Goal: Task Accomplishment & Management: Manage account settings

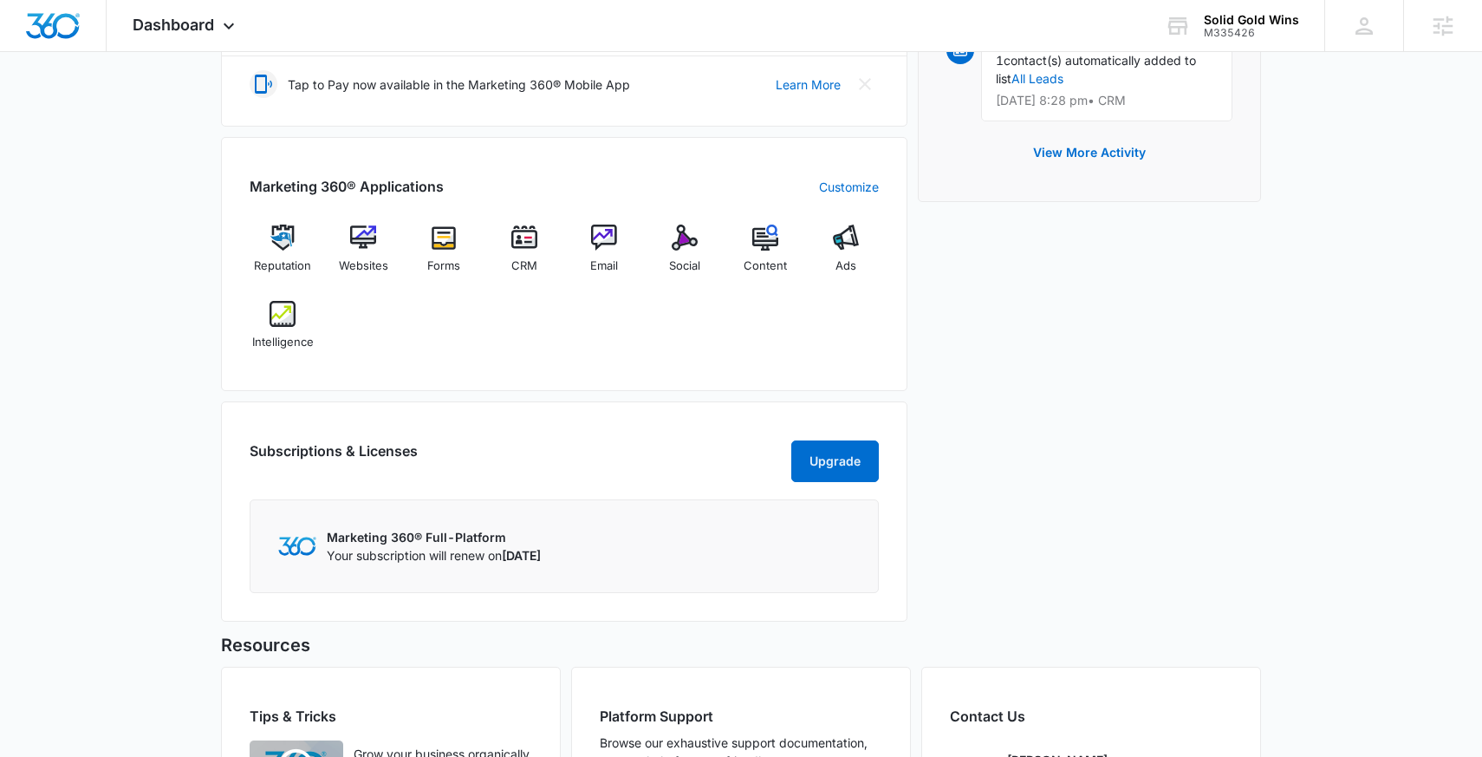
scroll to position [567, 0]
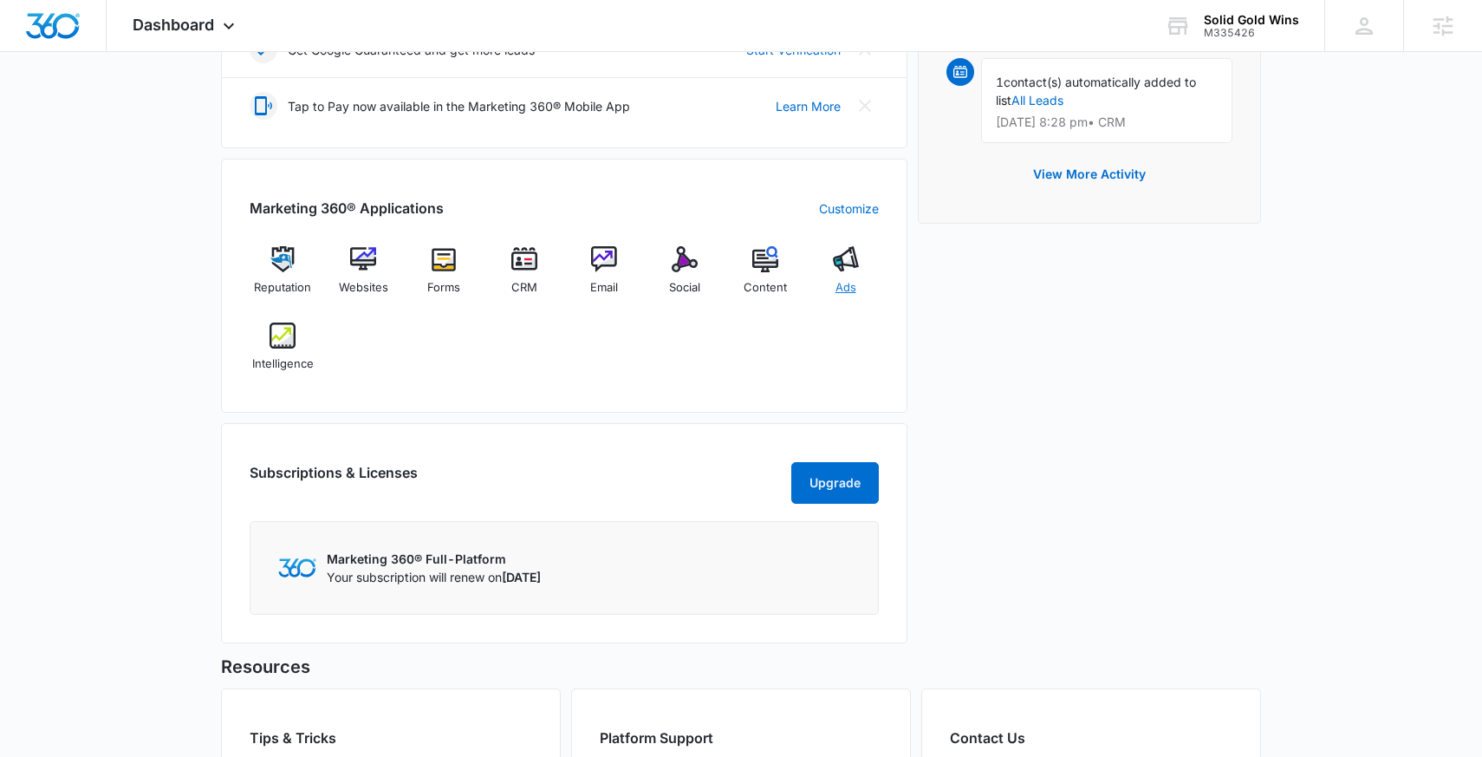
click at [834, 273] on div "Ads" at bounding box center [845, 277] width 67 height 62
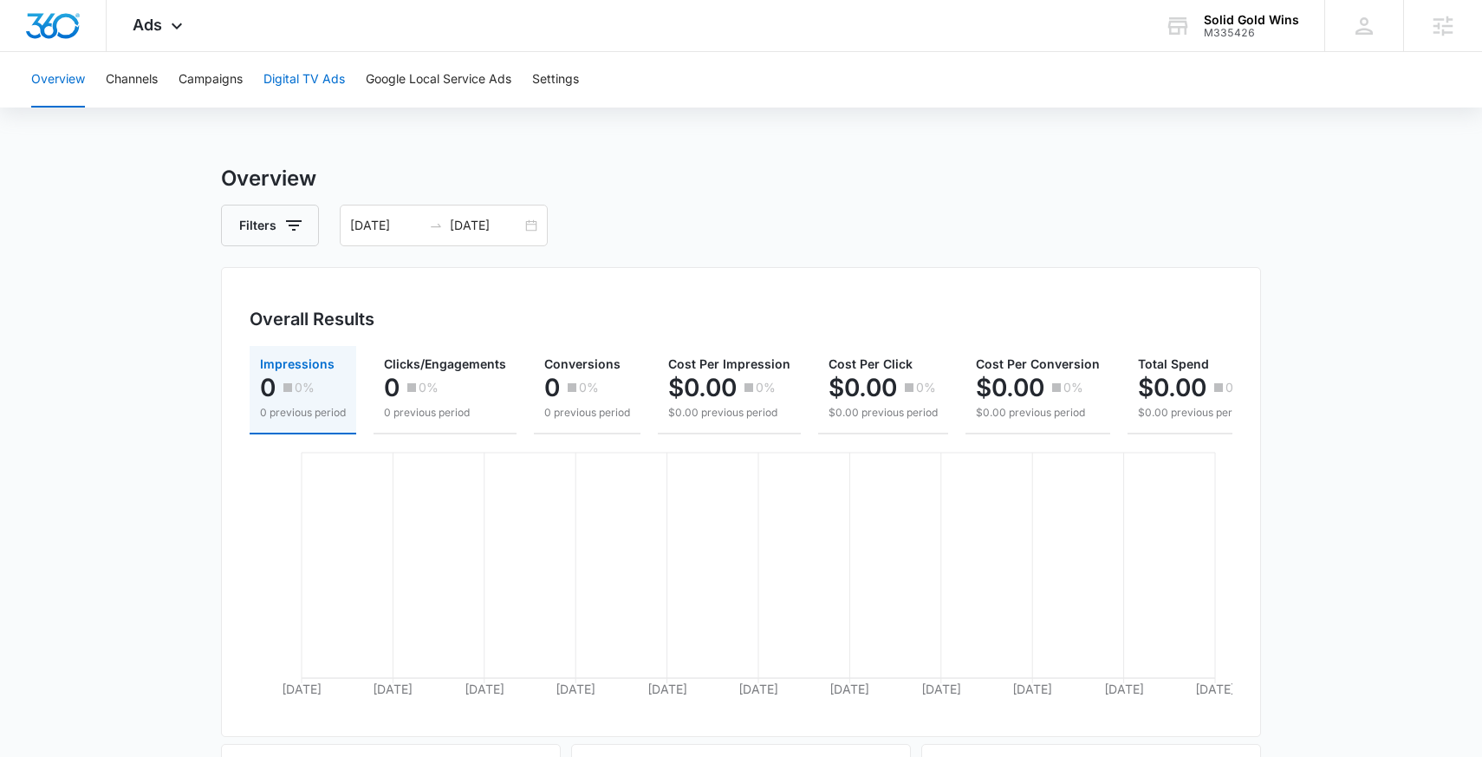
click at [289, 88] on button "Digital TV Ads" at bounding box center [303, 79] width 81 height 55
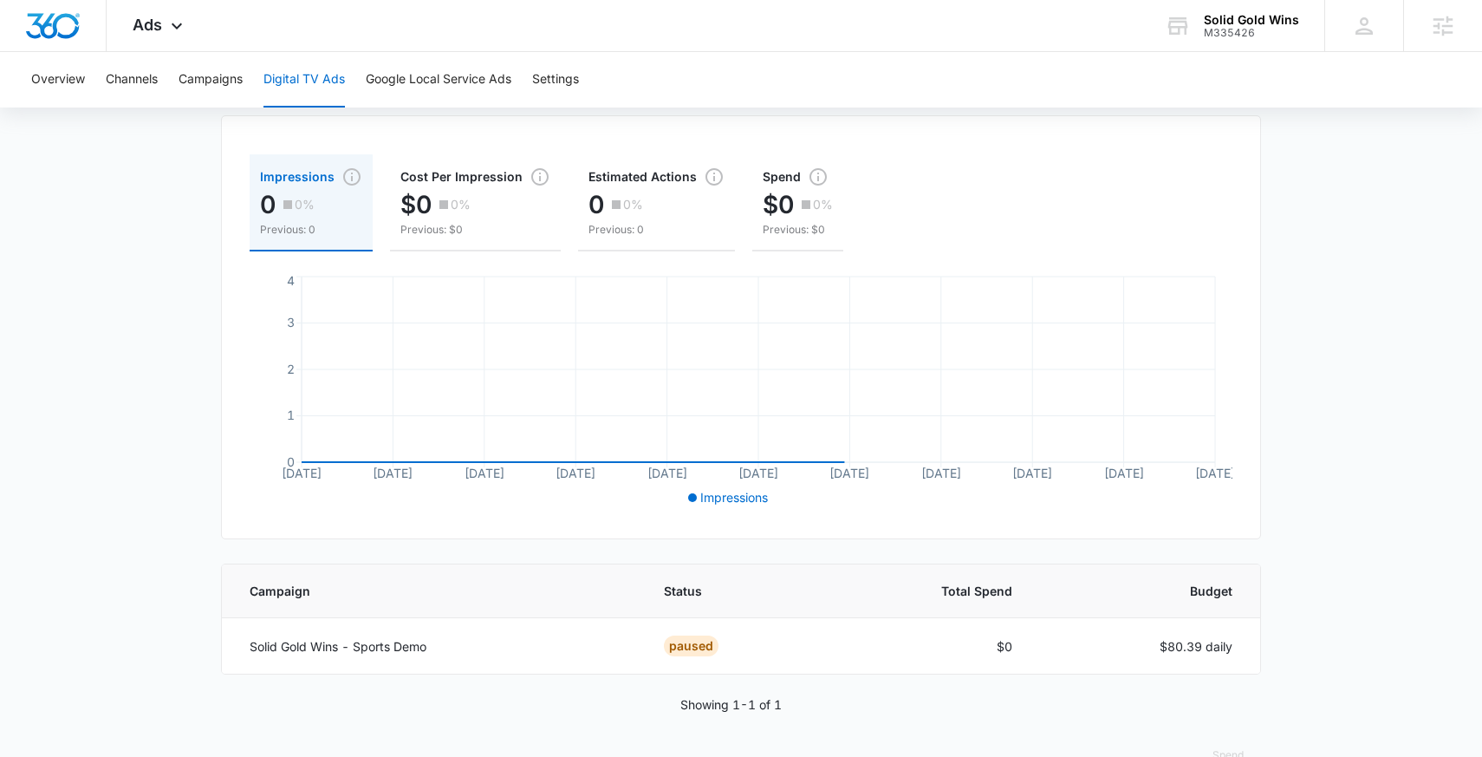
scroll to position [192, 0]
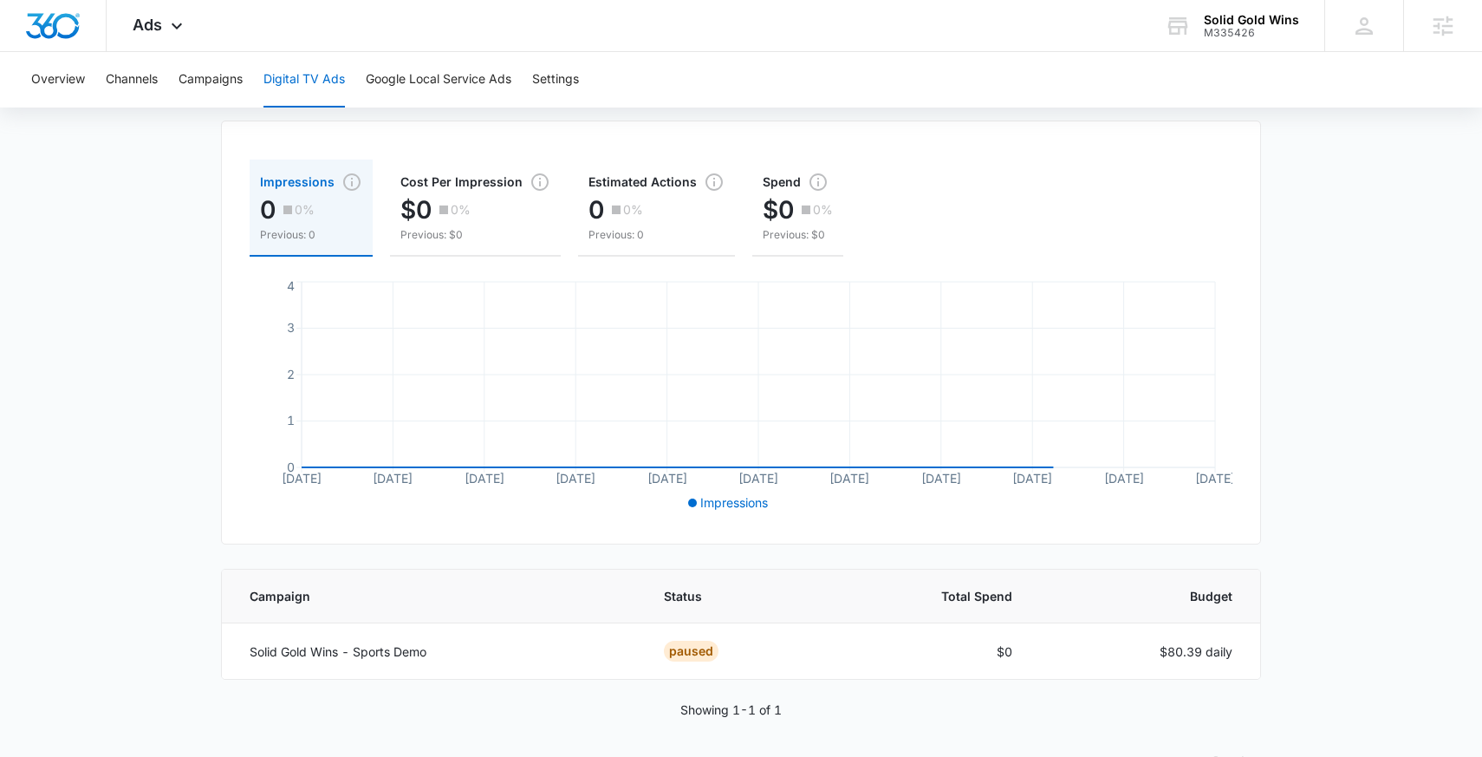
scroll to position [192, 0]
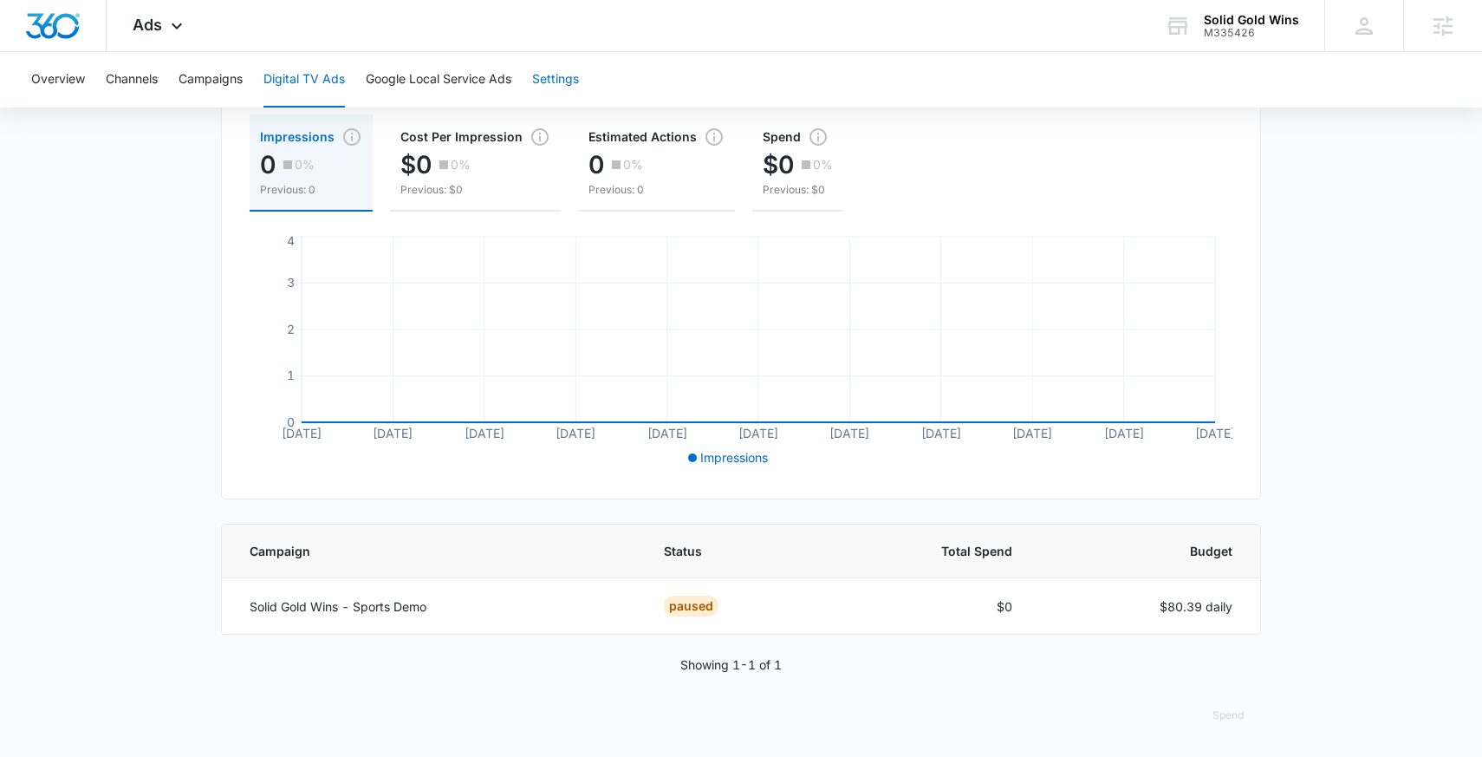
click at [553, 82] on button "Settings" at bounding box center [555, 79] width 47 height 55
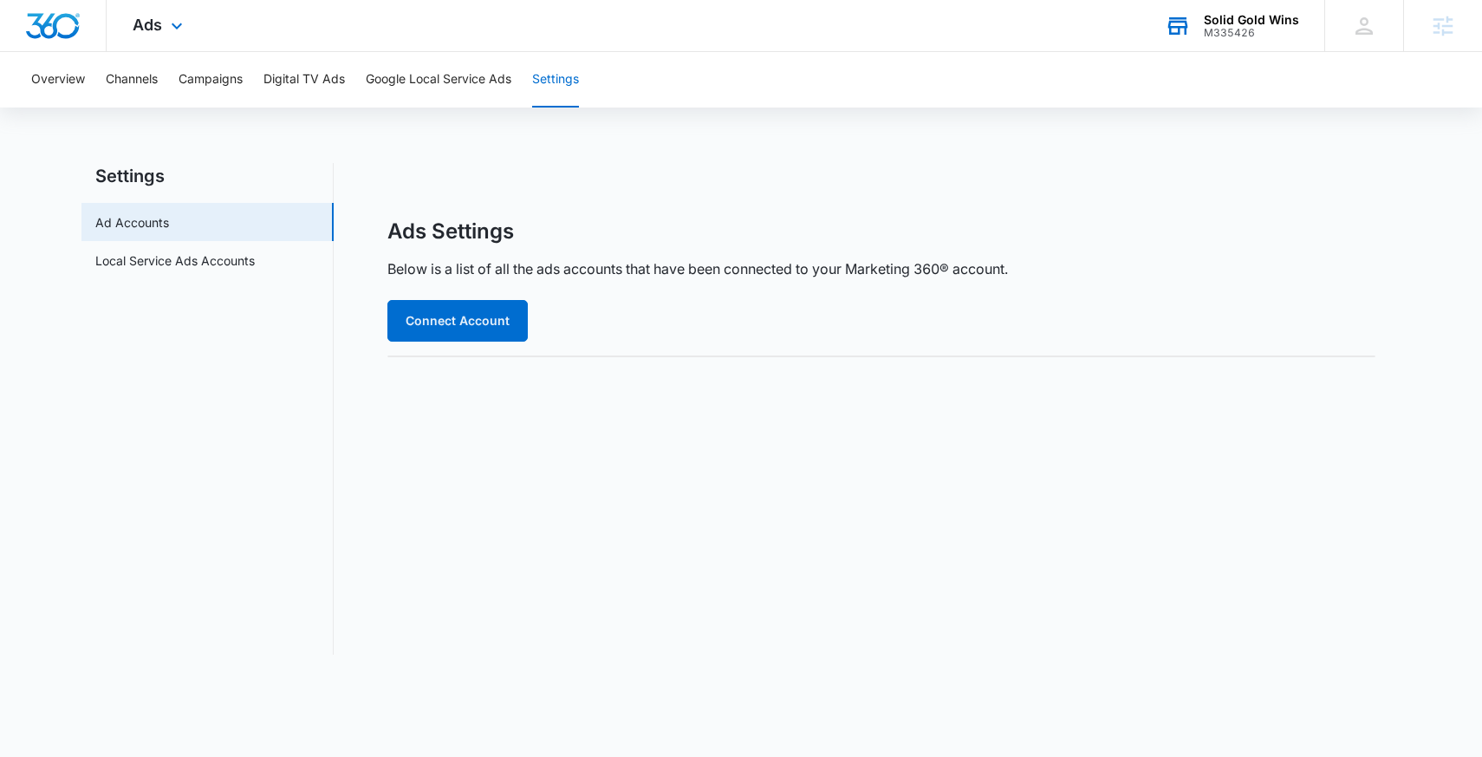
click at [1209, 27] on div "M335426" at bounding box center [1251, 33] width 95 height 12
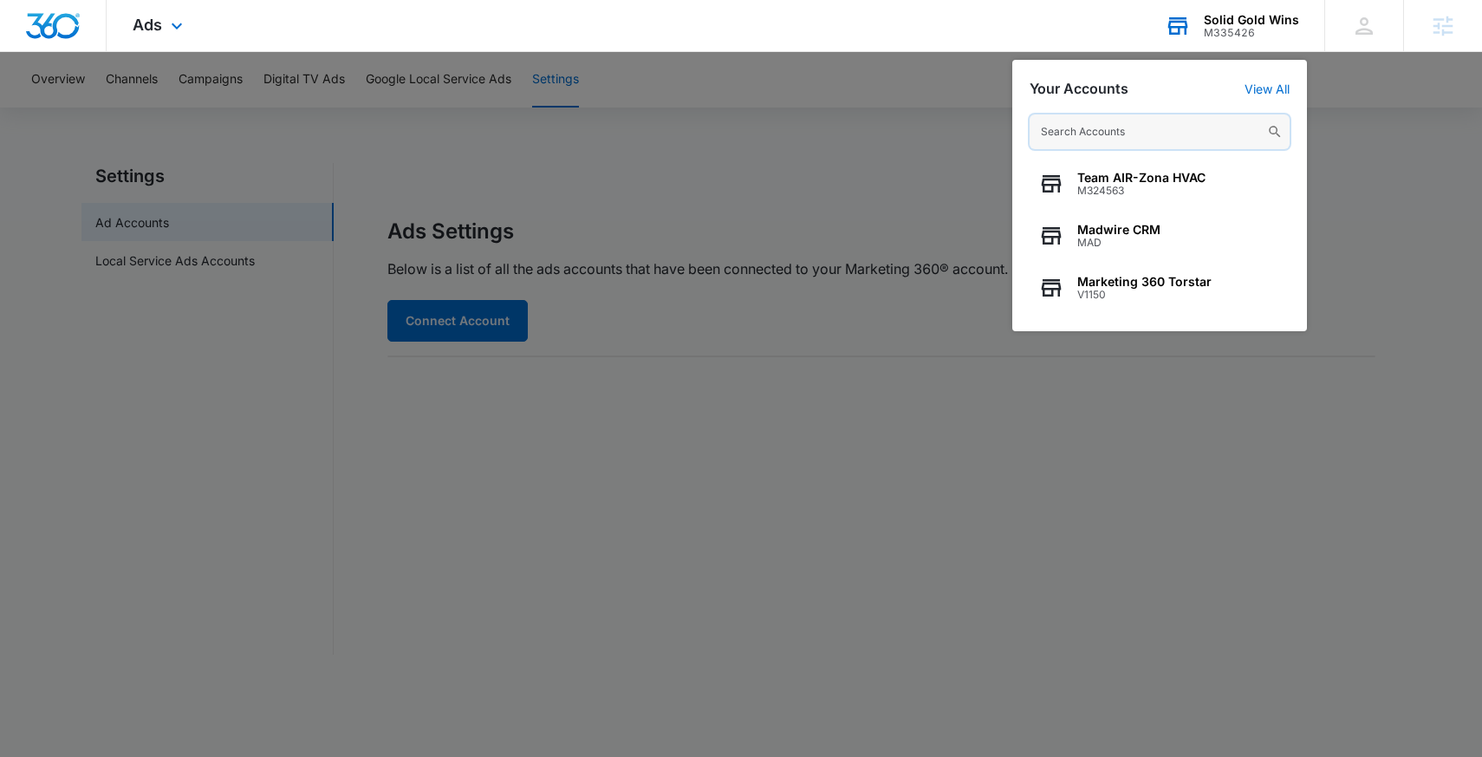
click at [1090, 134] on input "text" at bounding box center [1160, 131] width 260 height 35
paste input "M335426"
type input "M335426"
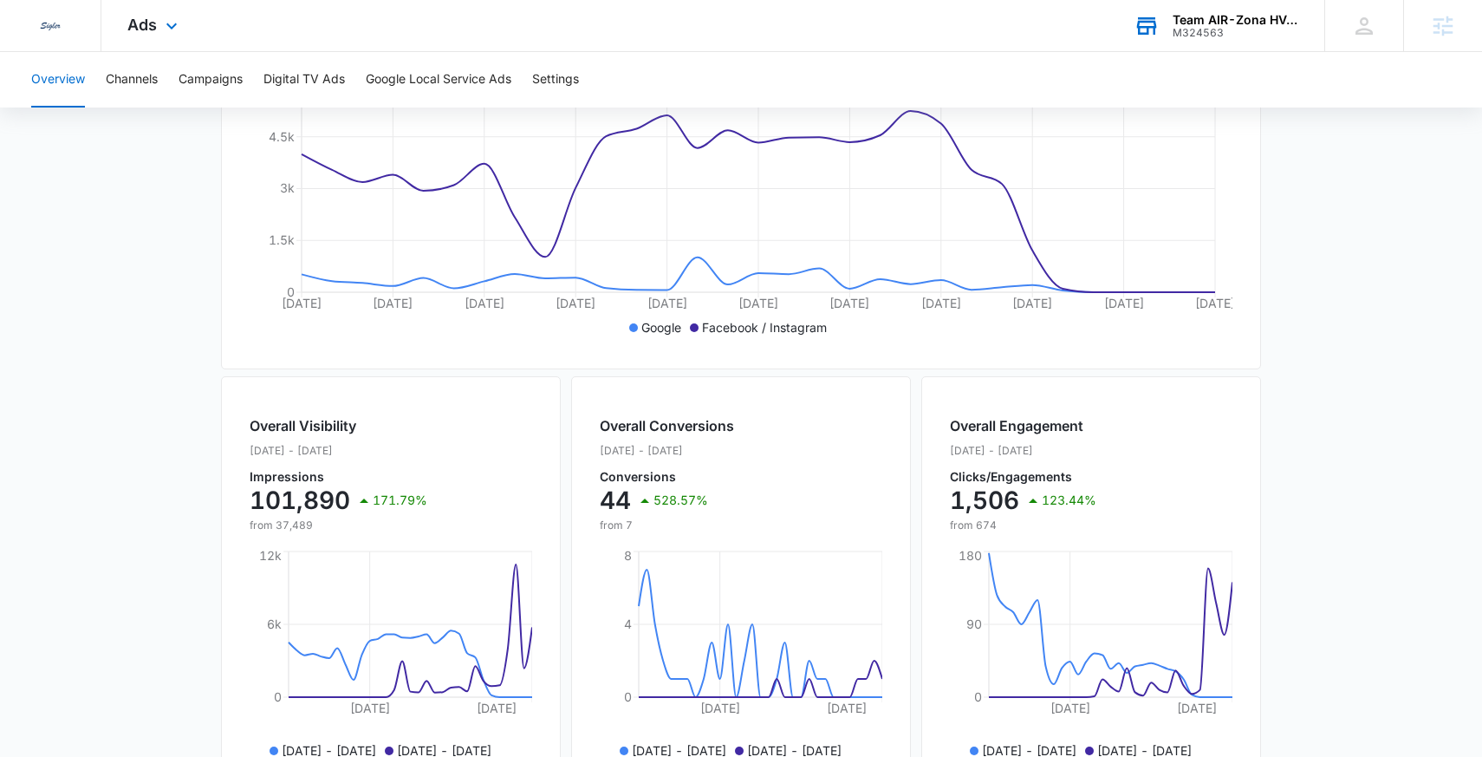
scroll to position [651, 0]
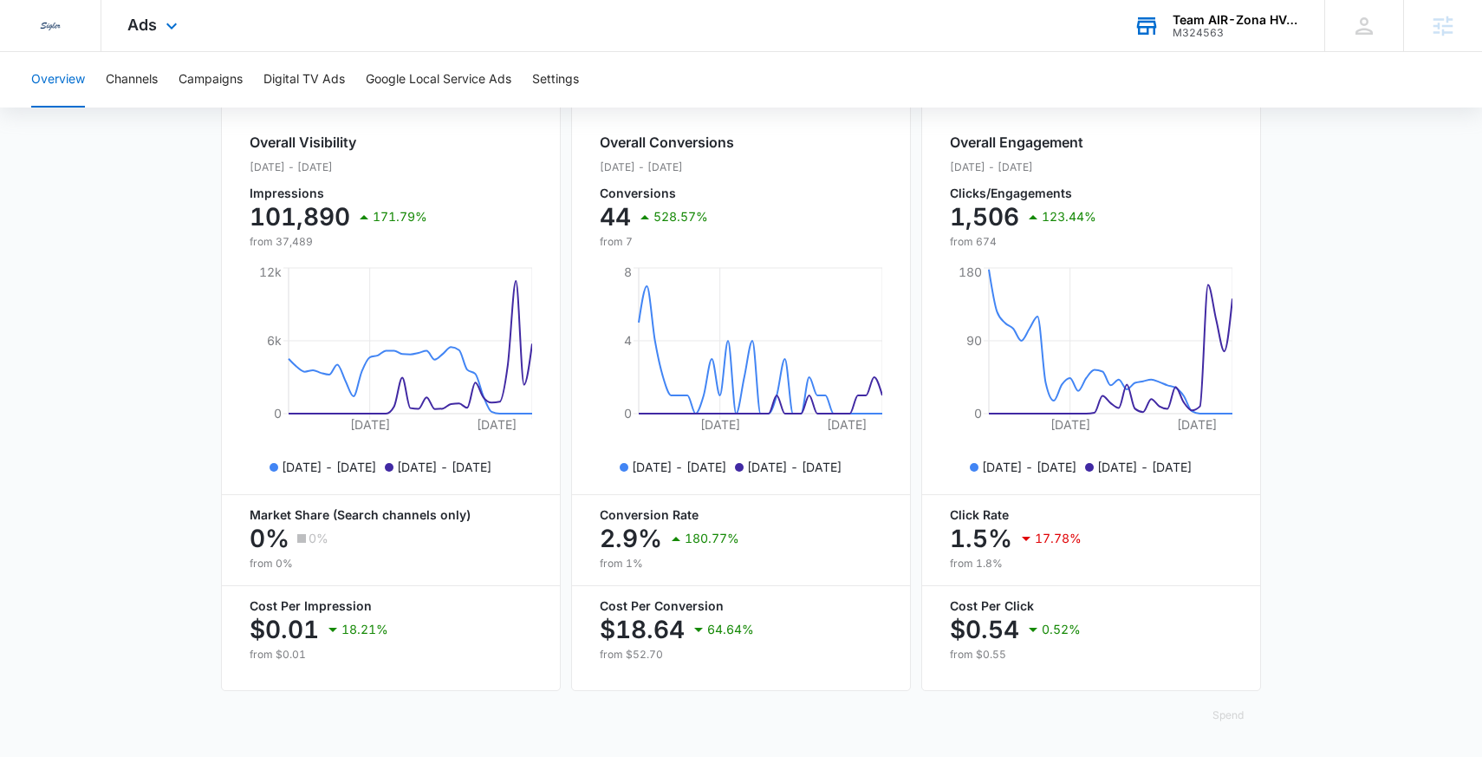
click at [1247, 34] on div "M324563" at bounding box center [1236, 33] width 127 height 12
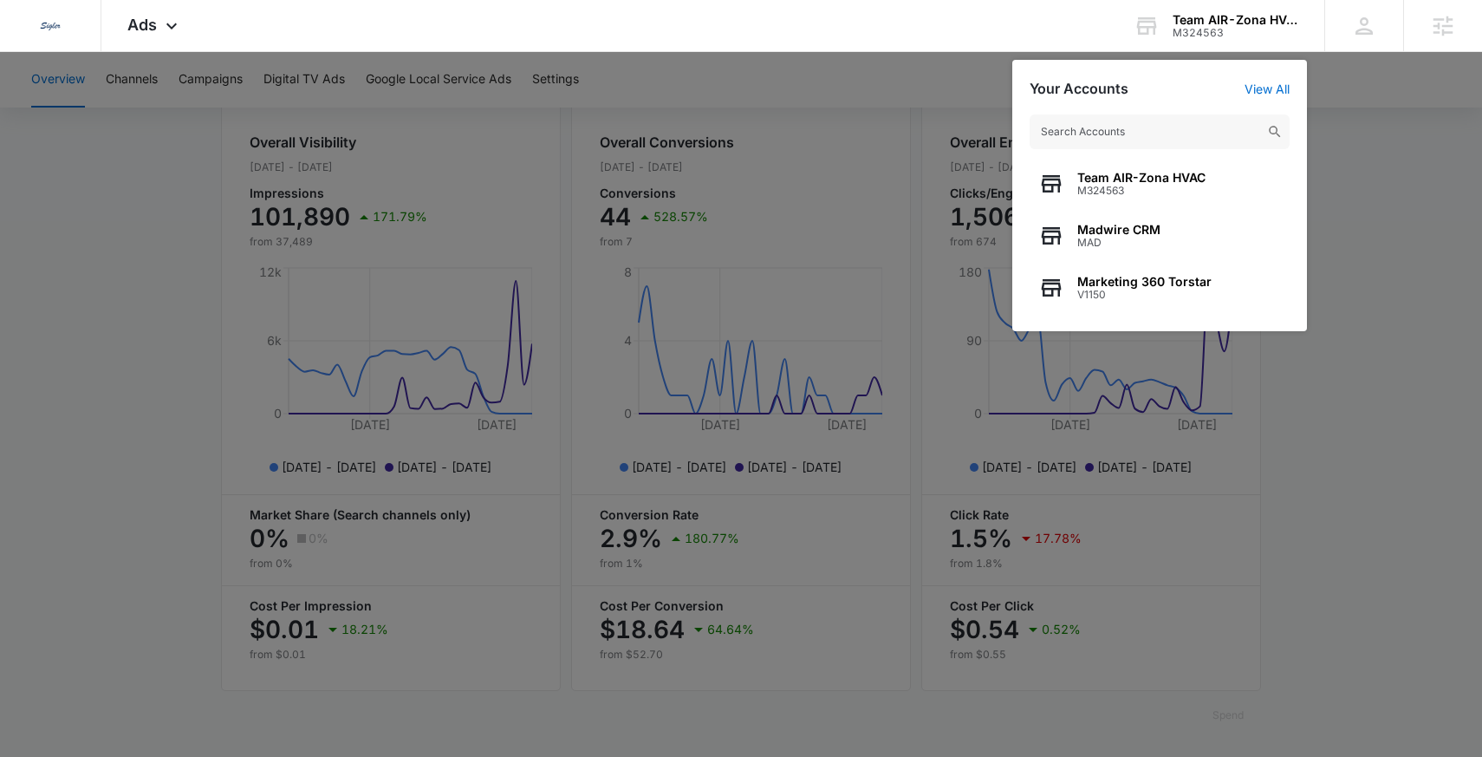
click at [1256, 100] on div "Team AIR-Zona HVAC M324563 Madwire CRM MAD Marketing 360 Torstar V1150" at bounding box center [1159, 214] width 295 height 234
click at [1256, 88] on link "View All" at bounding box center [1267, 88] width 45 height 15
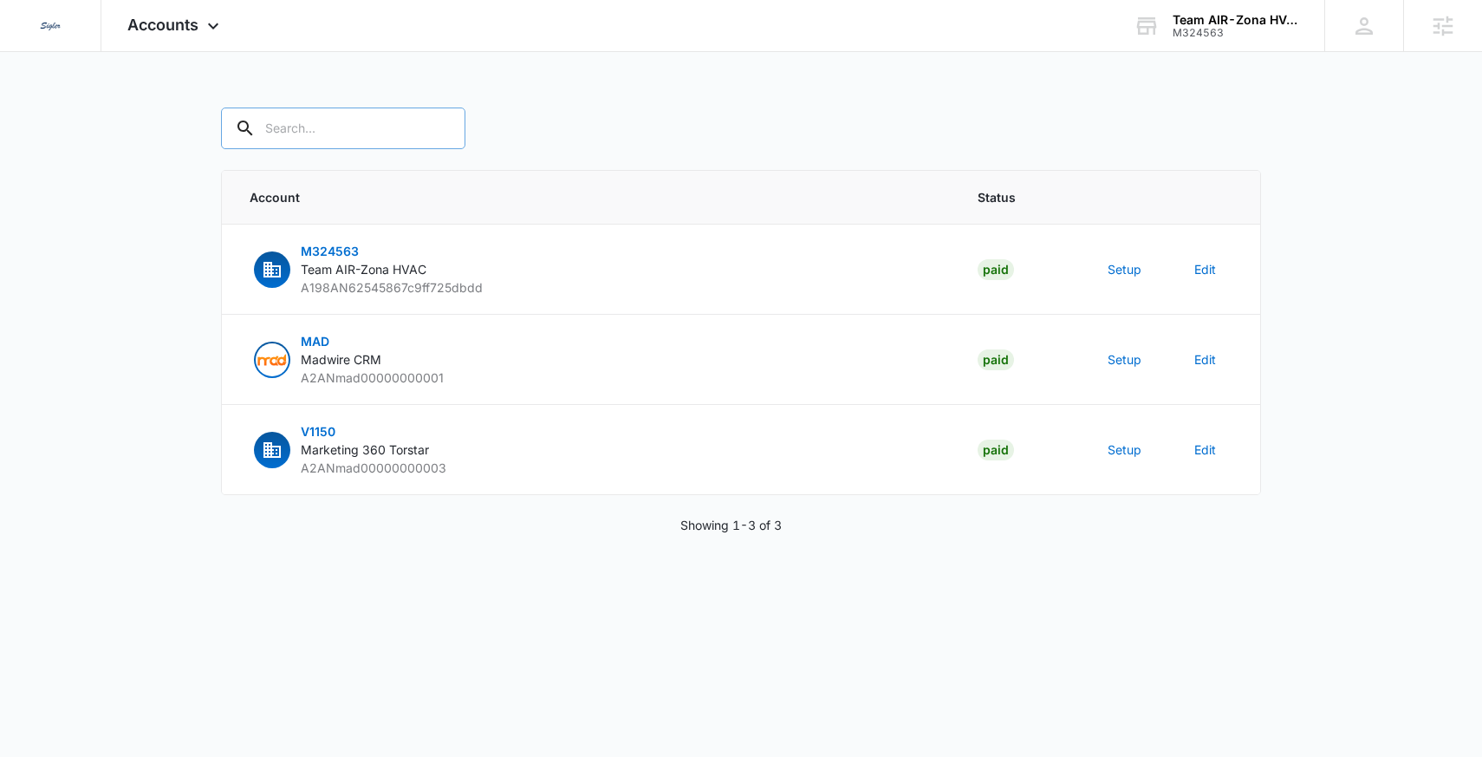
click at [379, 123] on input "text" at bounding box center [343, 128] width 244 height 42
paste input "M335426"
type input "M335426"
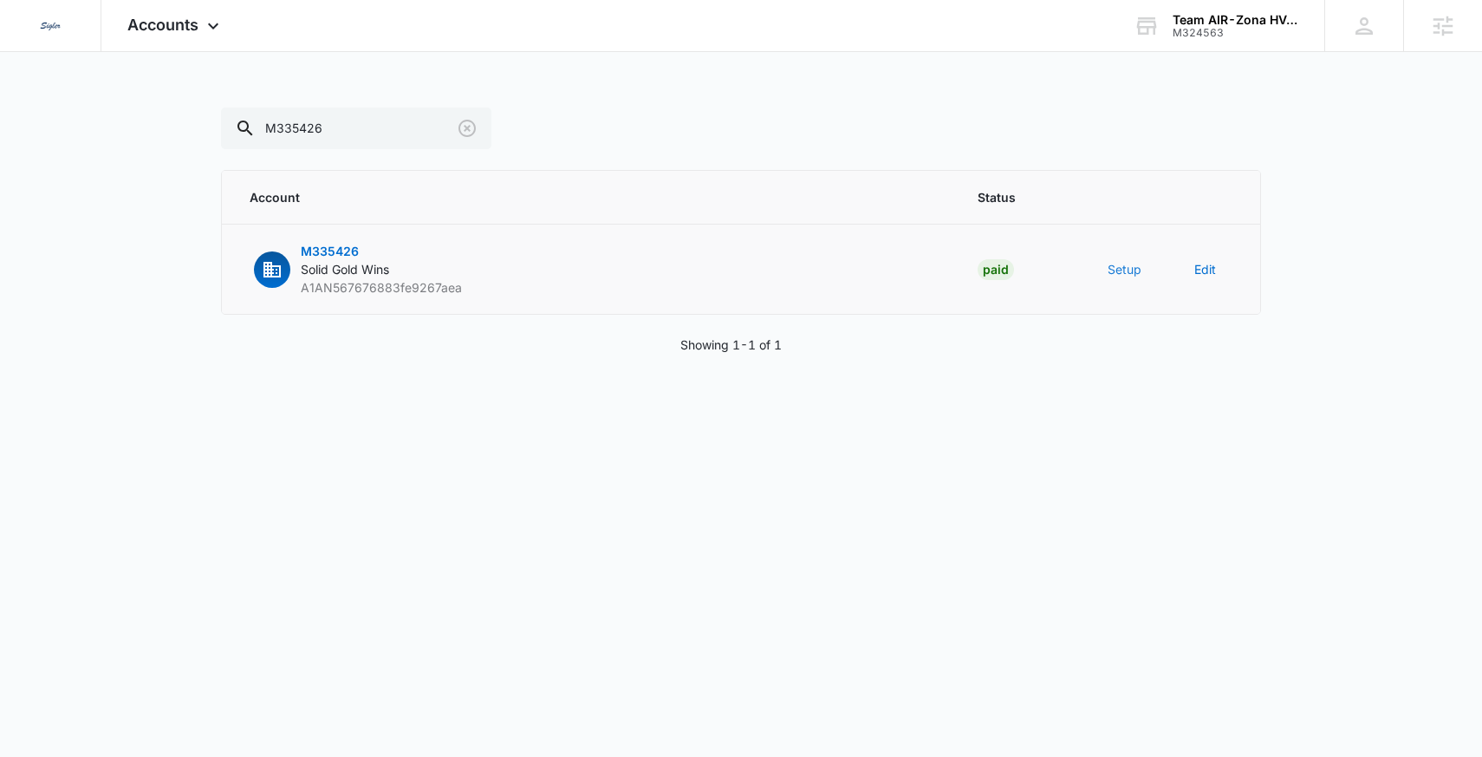
click at [1129, 268] on button "Setup" at bounding box center [1125, 269] width 34 height 18
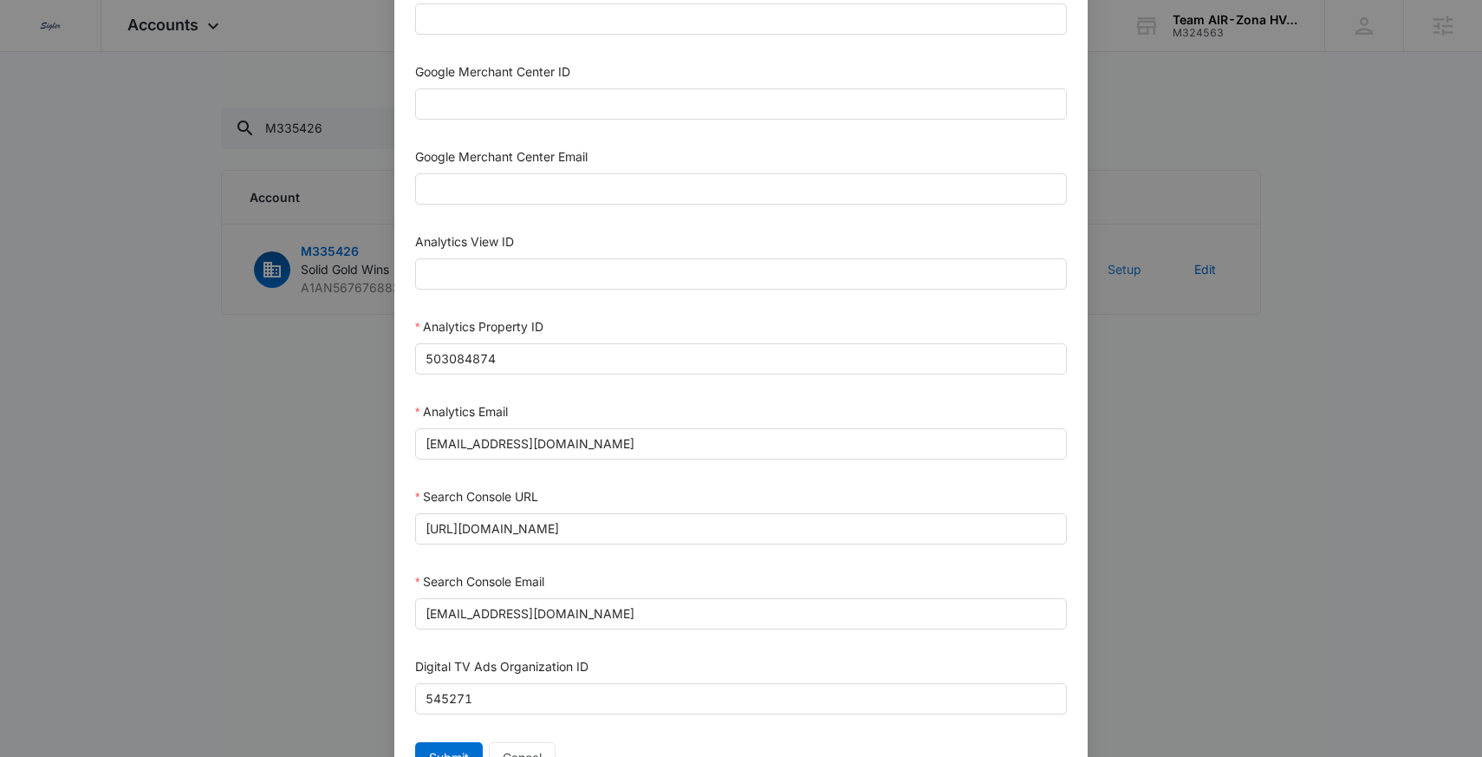
scroll to position [789, 0]
